Goal: Task Accomplishment & Management: Manage account settings

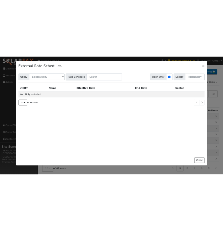
scroll to position [18, 0]
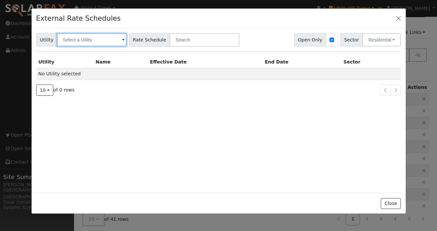
click at [88, 38] on input "text" at bounding box center [92, 39] width 70 height 13
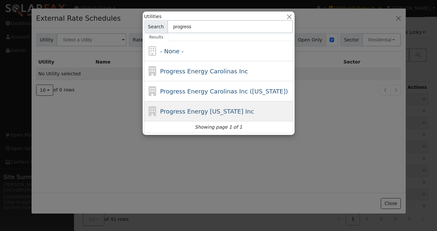
type input "progress"
click at [205, 112] on span "Progress Energy Florida Inc" at bounding box center [207, 111] width 94 height 7
type input "Progress Energy Florida Inc"
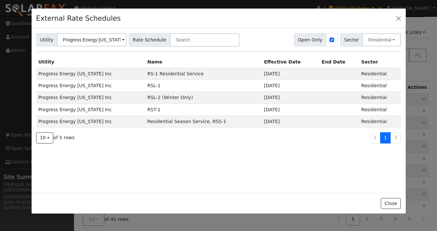
click at [122, 43] on span at bounding box center [123, 41] width 3 height 8
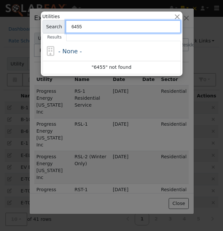
click at [95, 31] on input "6455" at bounding box center [122, 26] width 115 height 13
type input "645"
click at [158, 28] on input "645" at bounding box center [122, 26] width 115 height 13
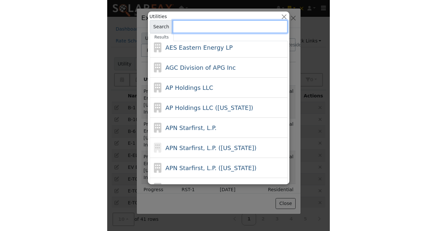
scroll to position [31, 0]
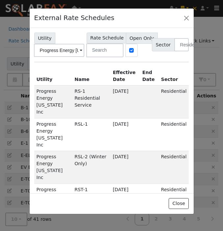
click at [174, 27] on div "External Rate Schedules" at bounding box center [112, 18] width 164 height 19
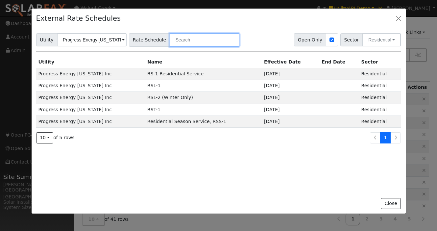
click at [179, 41] on input "text" at bounding box center [205, 39] width 70 height 13
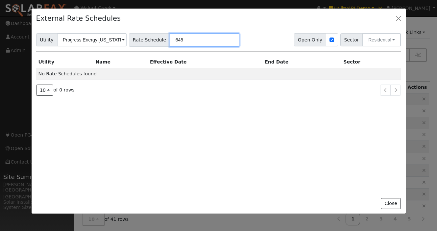
type input "6455"
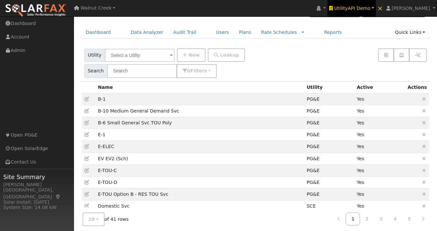
click at [371, 7] on span "UtilityAPI Demo" at bounding box center [352, 8] width 36 height 5
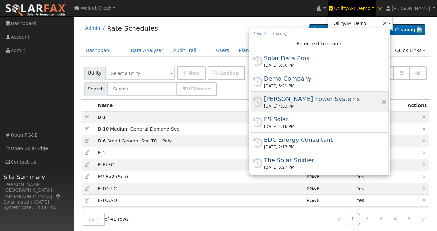
click at [348, 103] on div "Jamar Power Systems" at bounding box center [322, 98] width 117 height 9
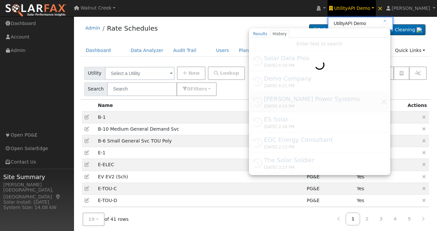
type input "Jamar Power Systems"
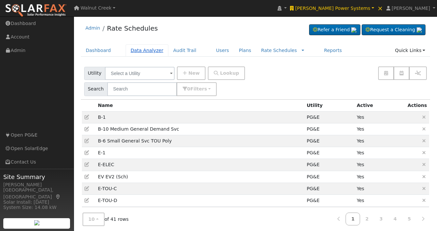
click at [147, 45] on link "Data Analyzer" at bounding box center [147, 50] width 43 height 12
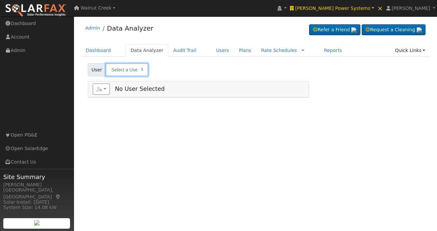
type input "[PERSON_NAME]"
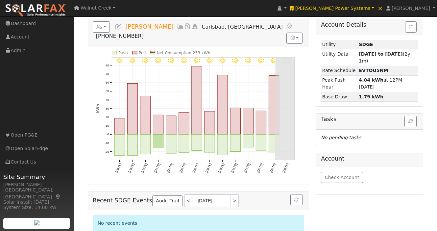
scroll to position [120, 0]
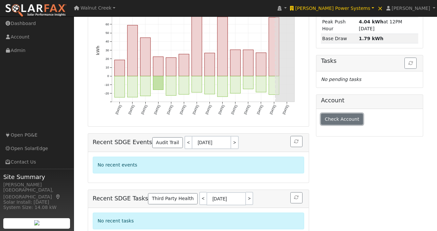
click at [340, 122] on button "Check Account" at bounding box center [342, 119] width 42 height 11
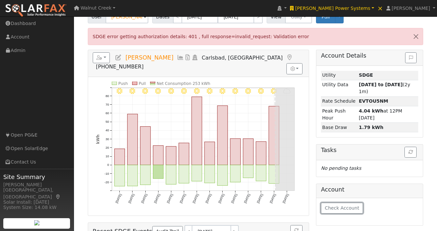
scroll to position [0, 0]
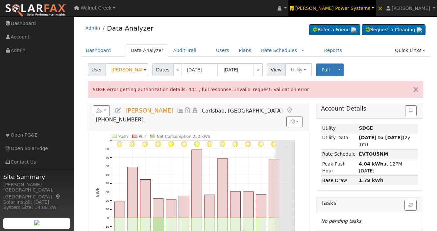
click at [355, 10] on span "[PERSON_NAME] Power Systems" at bounding box center [332, 8] width 75 height 5
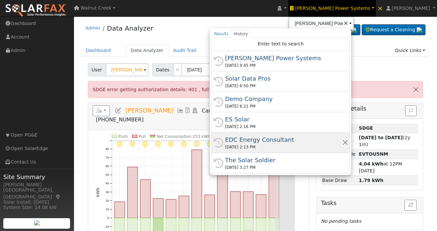
click at [327, 147] on div "[DATE] 2:13 PM" at bounding box center [283, 147] width 117 height 6
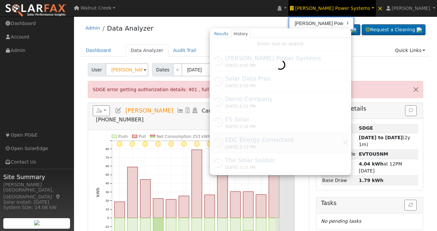
type input "EDC Energy Consultant"
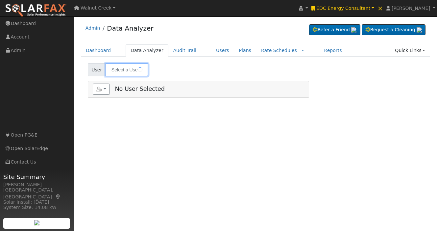
type input "Todd Roach"
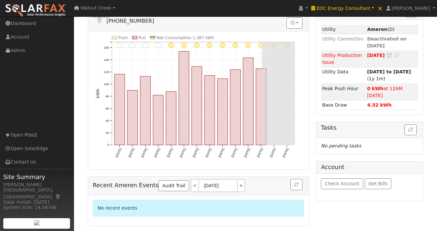
scroll to position [113, 0]
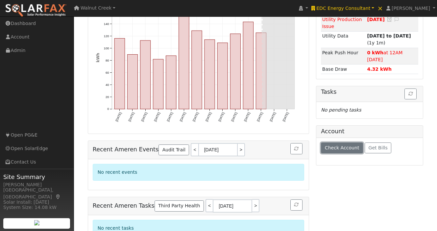
click at [350, 145] on button "Check Account" at bounding box center [342, 147] width 42 height 11
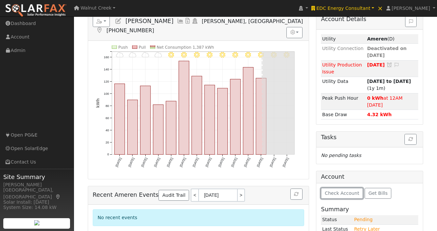
scroll to position [0, 0]
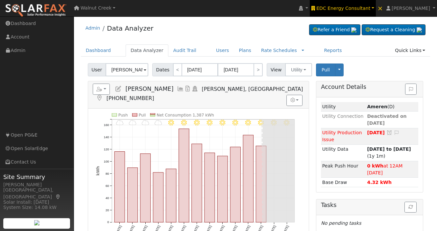
click at [355, 9] on span "EDC Energy Consultant" at bounding box center [344, 8] width 54 height 5
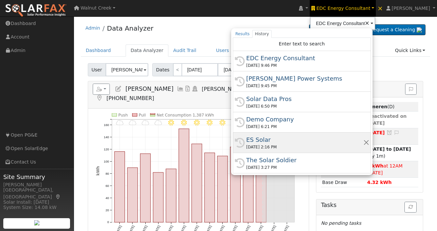
click at [333, 141] on div "ES Solar" at bounding box center [304, 139] width 117 height 9
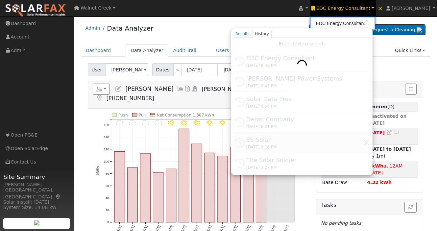
type input "ES Solar"
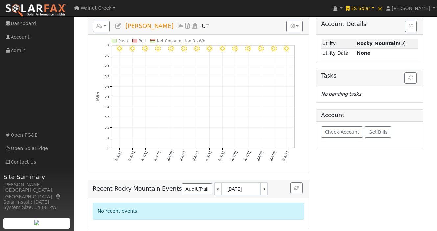
scroll to position [152, 0]
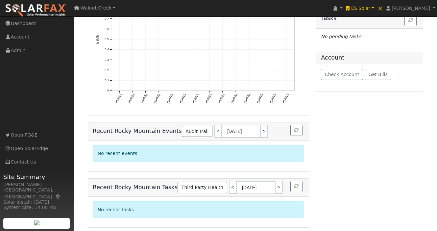
click at [333, 68] on div "Check Account Get Bills" at bounding box center [370, 77] width 107 height 27
click at [332, 83] on div "Check Account Get Bills" at bounding box center [370, 77] width 107 height 27
click at [332, 79] on button "Check Account" at bounding box center [342, 74] width 42 height 11
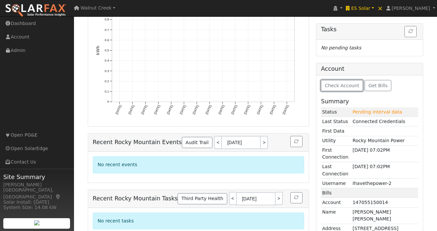
scroll to position [0, 0]
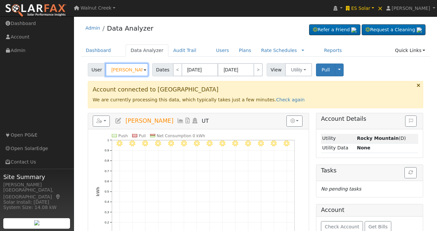
click at [137, 74] on input "[PERSON_NAME]" at bounding box center [127, 69] width 43 height 13
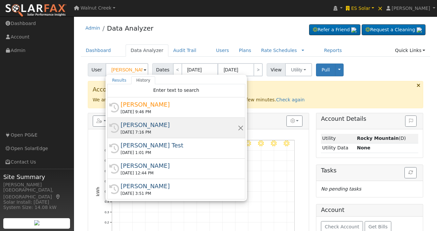
click at [185, 125] on div "[PERSON_NAME]" at bounding box center [179, 124] width 117 height 9
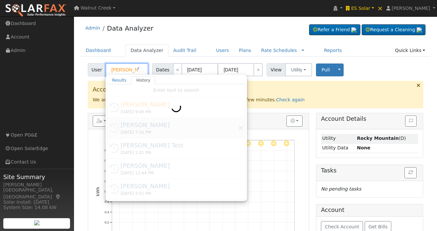
type input "[PERSON_NAME]"
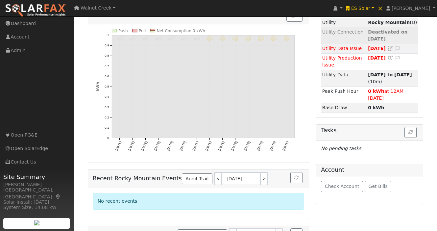
scroll to position [120, 0]
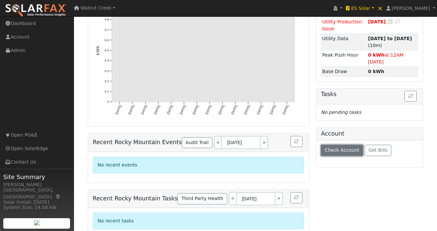
click at [344, 147] on span "Check Account" at bounding box center [342, 149] width 35 height 5
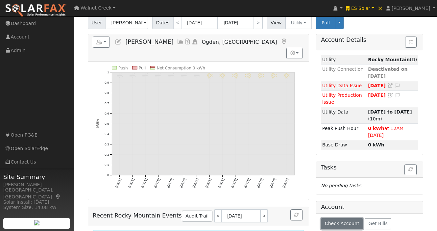
scroll to position [0, 0]
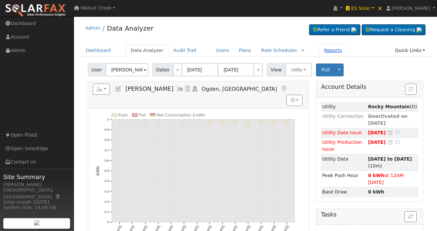
click at [320, 48] on link "Reports" at bounding box center [333, 50] width 28 height 12
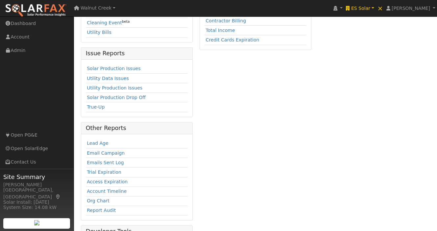
scroll to position [173, 0]
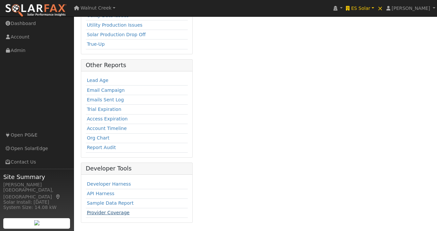
click at [108, 214] on link "Provider Coverage" at bounding box center [108, 212] width 43 height 5
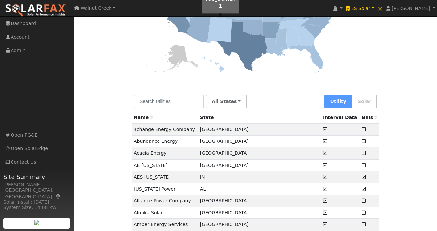
scroll to position [166, 0]
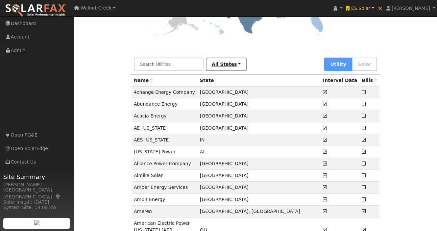
click at [223, 60] on link "All States" at bounding box center [226, 64] width 41 height 13
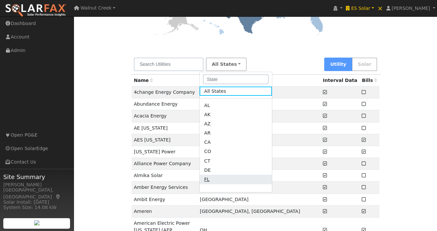
click at [223, 184] on link "FL" at bounding box center [236, 188] width 72 height 9
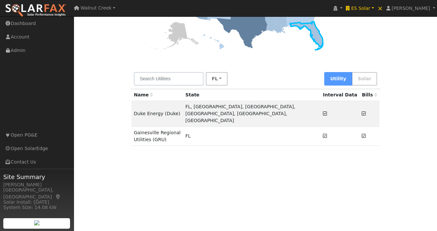
scroll to position [151, 0]
click at [171, 106] on td "Duke Energy (Duke)" at bounding box center [158, 114] width 52 height 26
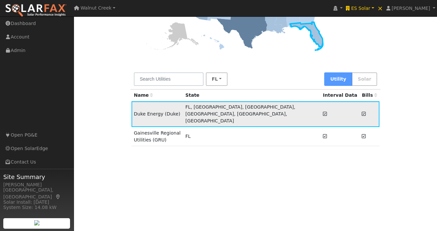
click at [164, 108] on td "Duke Energy (Duke)" at bounding box center [158, 114] width 52 height 26
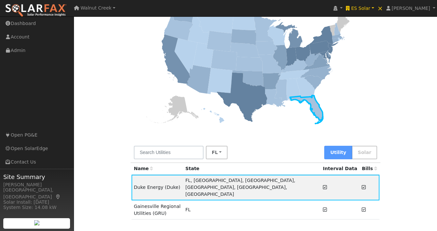
scroll to position [0, 0]
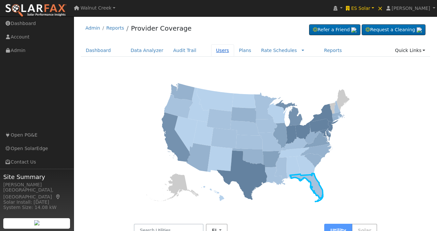
click at [213, 50] on link "Users" at bounding box center [222, 50] width 23 height 12
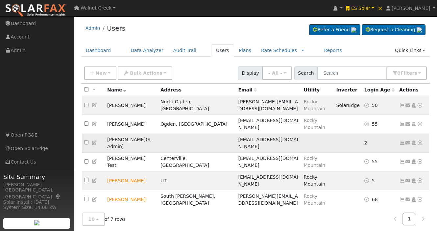
click at [422, 141] on icon at bounding box center [420, 143] width 6 height 5
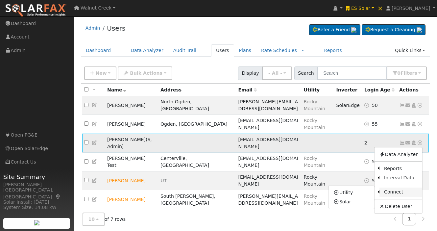
click at [399, 188] on link "Connect" at bounding box center [401, 192] width 43 height 9
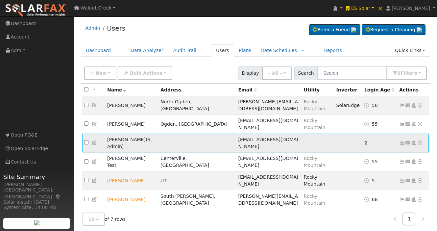
click at [420, 141] on icon at bounding box center [420, 143] width 6 height 5
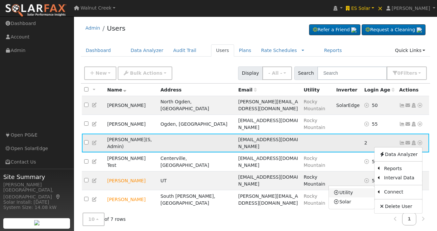
click at [355, 188] on link "Utility" at bounding box center [352, 192] width 46 height 9
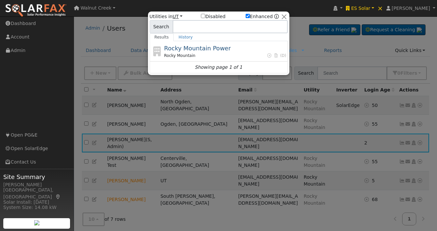
click at [176, 17] on link "UT" at bounding box center [178, 16] width 10 height 5
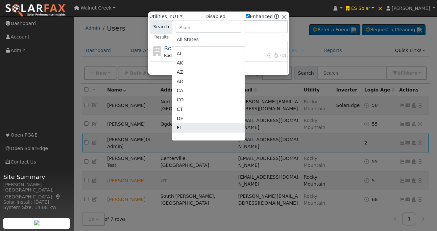
click at [194, 133] on link "FL" at bounding box center [208, 137] width 72 height 9
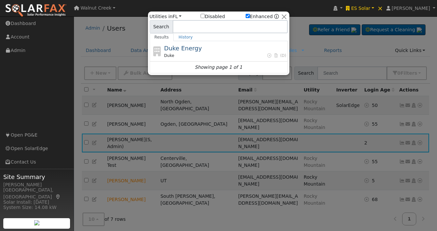
click at [213, 15] on label "Disabled" at bounding box center [213, 16] width 24 height 7
click at [205, 15] on input "Disabled" at bounding box center [203, 16] width 4 height 4
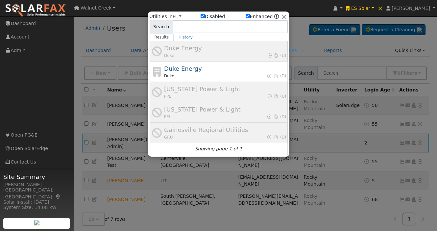
click at [213, 15] on label "Disabled" at bounding box center [213, 16] width 24 height 7
click at [205, 15] on input "Disabled" at bounding box center [203, 16] width 4 height 4
checkbox input "false"
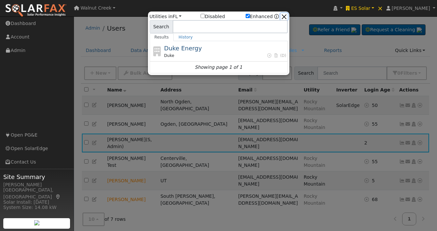
click at [285, 17] on button "button" at bounding box center [284, 16] width 7 height 7
